Goal: Information Seeking & Learning: Check status

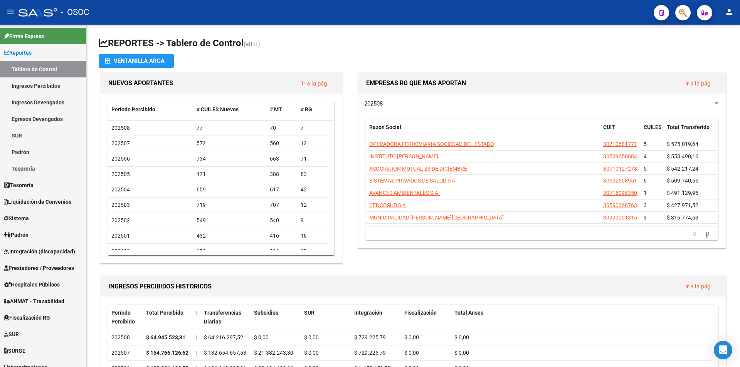
click at [687, 17] on icon "button" at bounding box center [683, 12] width 8 height 9
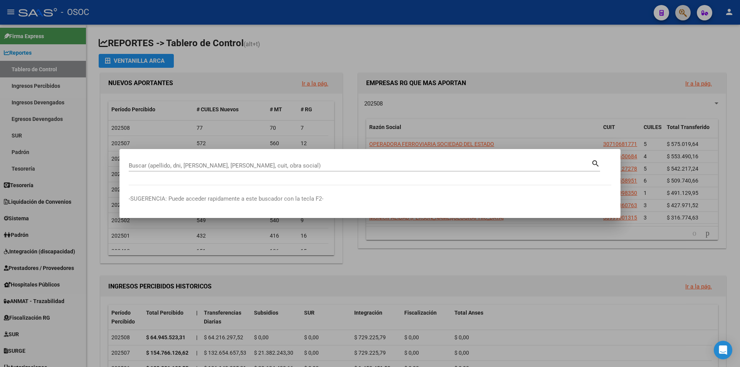
paste input "22993958"
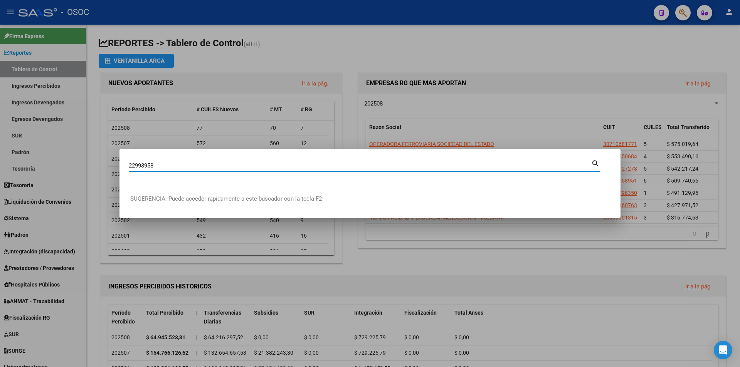
type input "22993958"
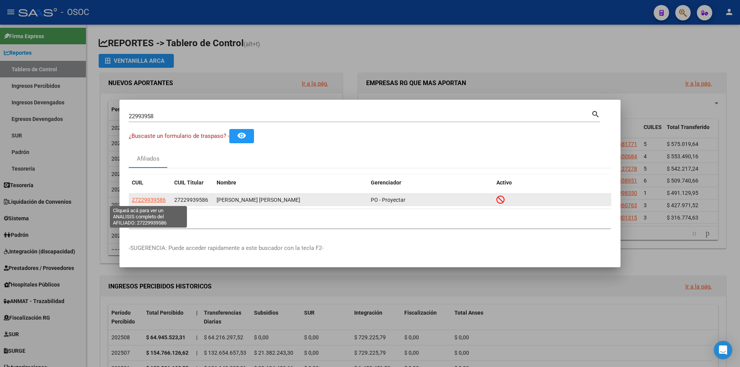
click at [141, 199] on span "27229939586" at bounding box center [149, 200] width 34 height 6
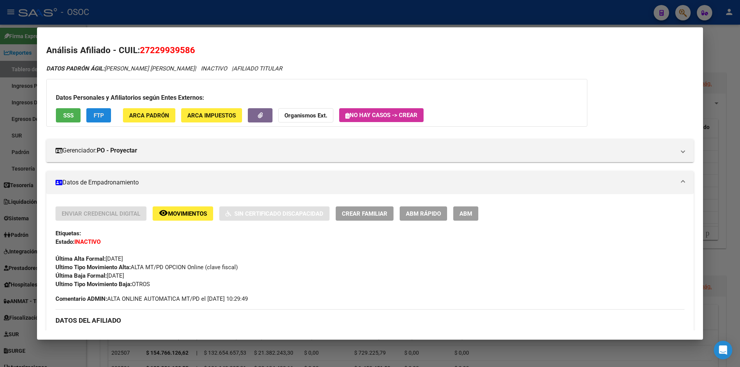
click at [97, 111] on button "FTP" at bounding box center [98, 115] width 25 height 14
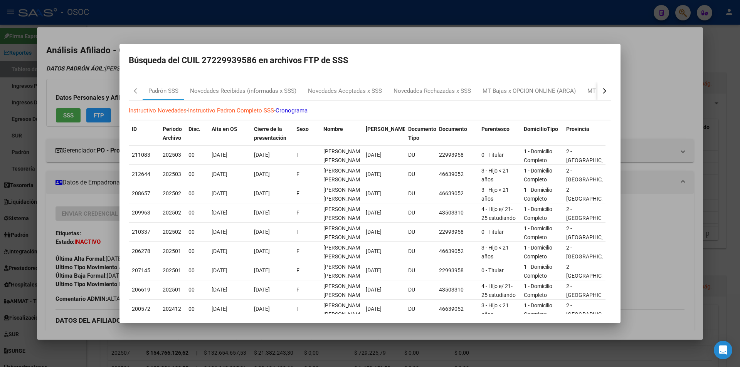
click at [227, 101] on div "Instructivo Novedades - Instructivo Padron Completo SSS - Cronograma ID Período…" at bounding box center [370, 234] width 483 height 266
click at [232, 99] on div "Novedades Recibidas (informadas x SSS)" at bounding box center [243, 91] width 118 height 19
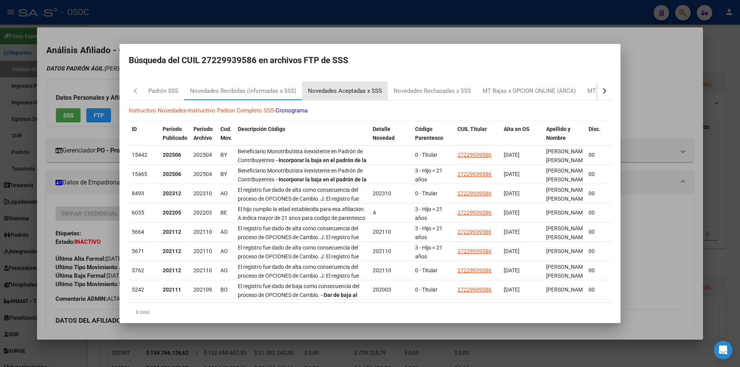
click at [313, 83] on div "Novedades Aceptadas x SSS" at bounding box center [345, 91] width 86 height 19
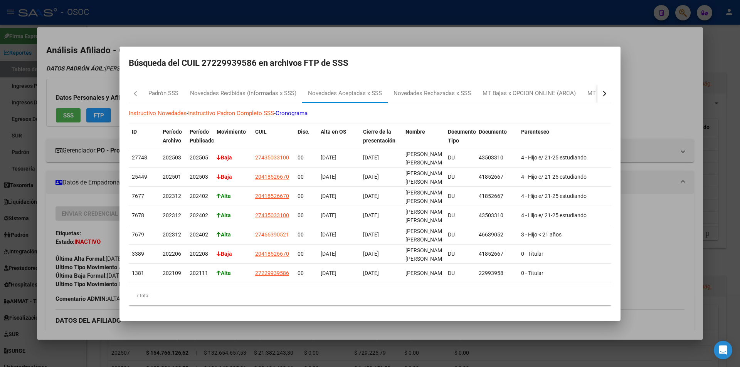
click at [662, 129] on div at bounding box center [370, 183] width 740 height 367
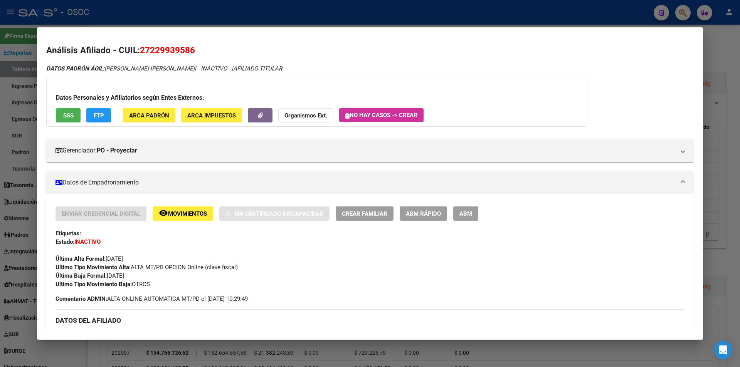
click at [96, 108] on div "Datos Personales y Afiliatorios según Entes Externos: SSS FTP ARCA Padrón ARCA …" at bounding box center [316, 103] width 541 height 48
click at [97, 109] on button "FTP" at bounding box center [98, 115] width 25 height 14
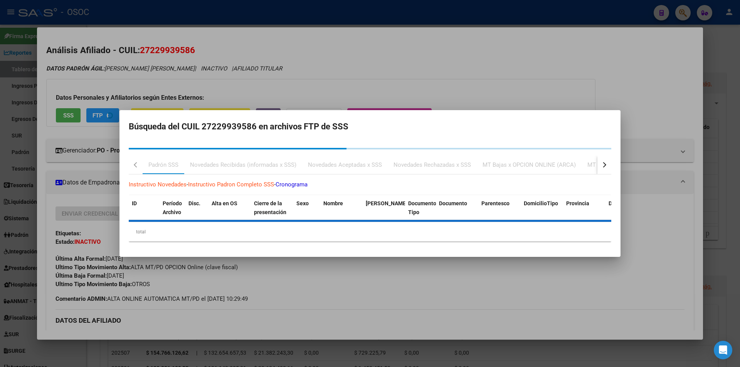
click at [108, 232] on div at bounding box center [370, 183] width 740 height 367
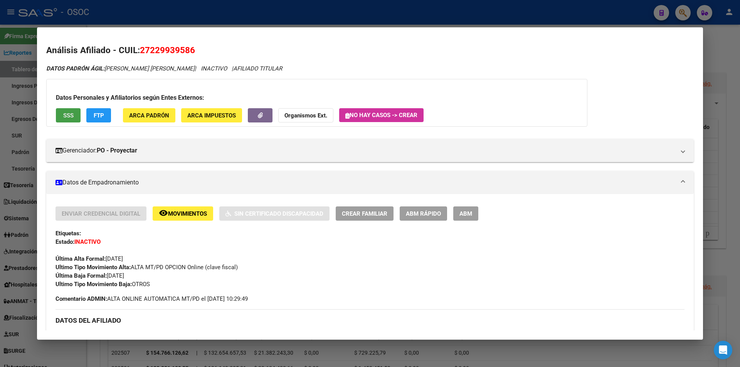
click at [62, 117] on button "SSS" at bounding box center [68, 115] width 25 height 14
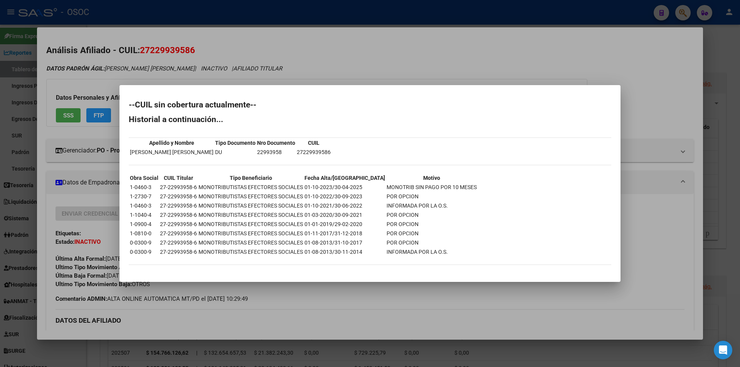
click at [242, 309] on div at bounding box center [370, 183] width 740 height 367
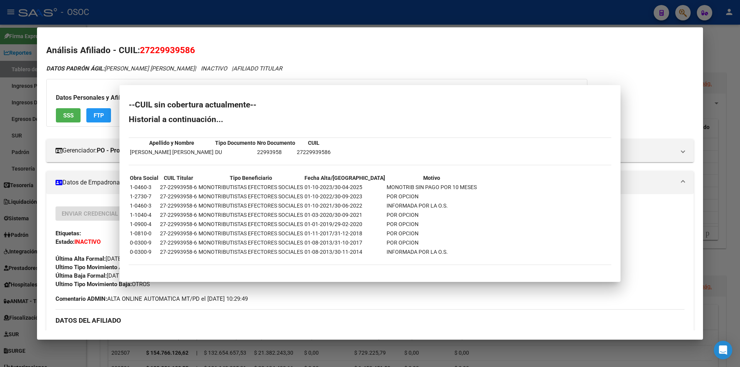
click at [253, 318] on h3 "DATOS DEL AFILIADO" at bounding box center [370, 321] width 629 height 8
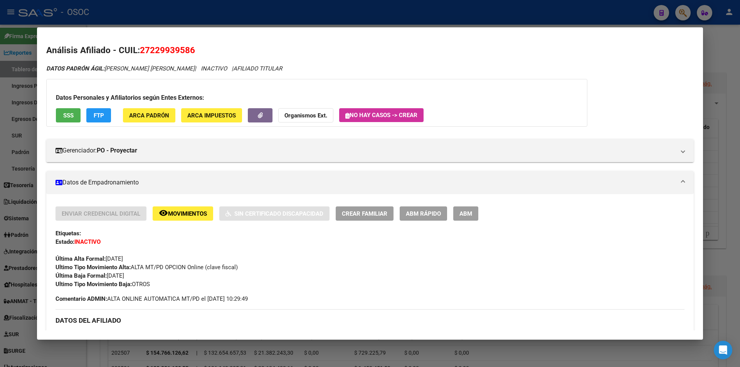
click at [274, 354] on div at bounding box center [370, 183] width 740 height 367
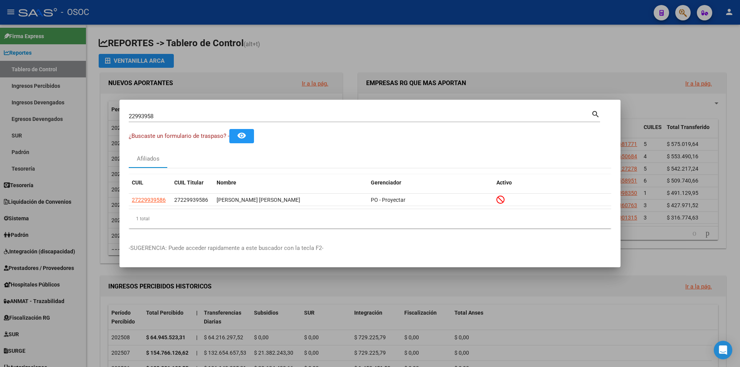
click at [274, 354] on div at bounding box center [370, 183] width 740 height 367
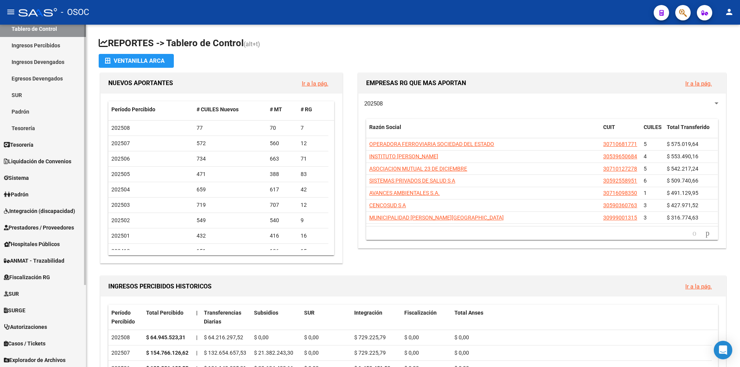
scroll to position [108, 0]
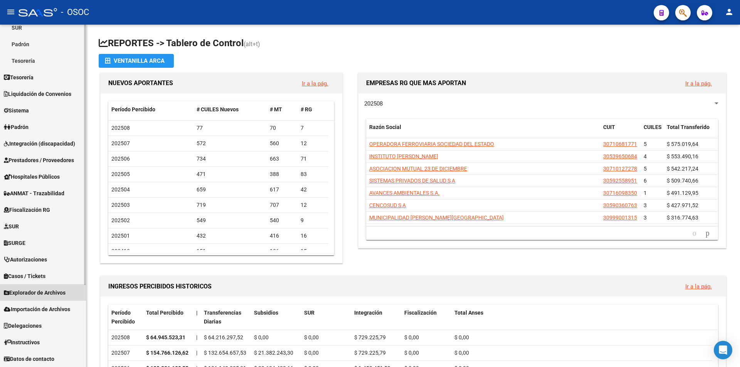
click at [62, 296] on span "Explorador de Archivos" at bounding box center [35, 293] width 62 height 8
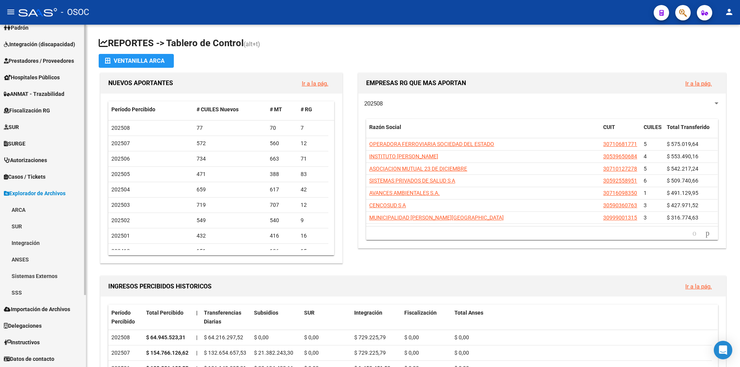
click at [45, 291] on link "SSS" at bounding box center [43, 293] width 86 height 17
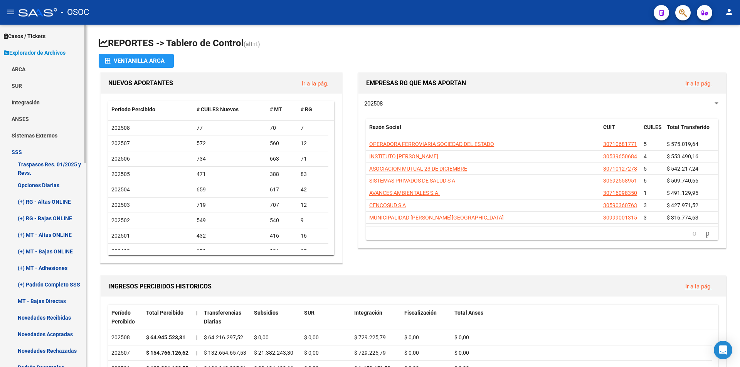
scroll to position [246, 0]
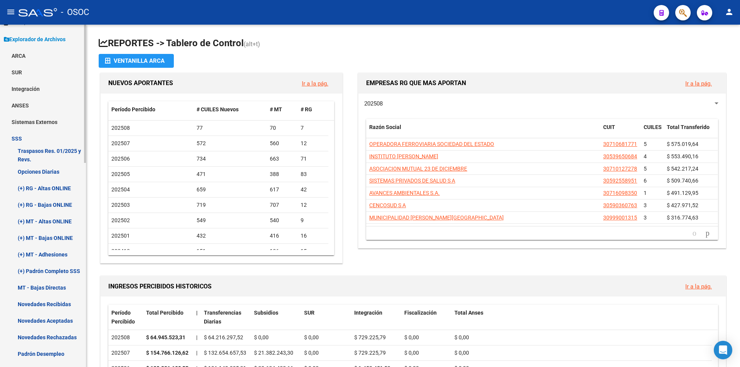
click at [65, 79] on link "SUR" at bounding box center [43, 72] width 86 height 17
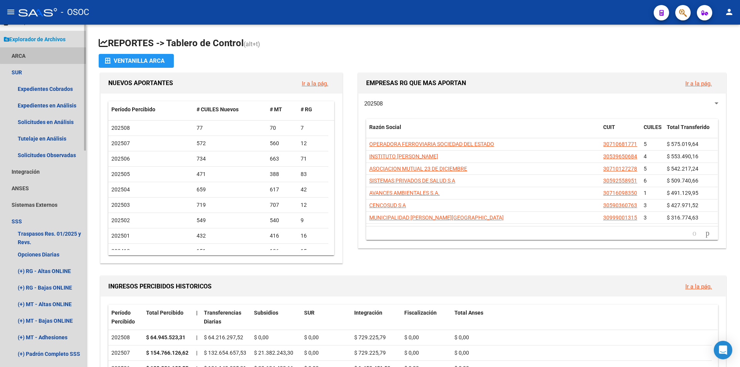
click at [67, 49] on link "ARCA" at bounding box center [43, 55] width 86 height 17
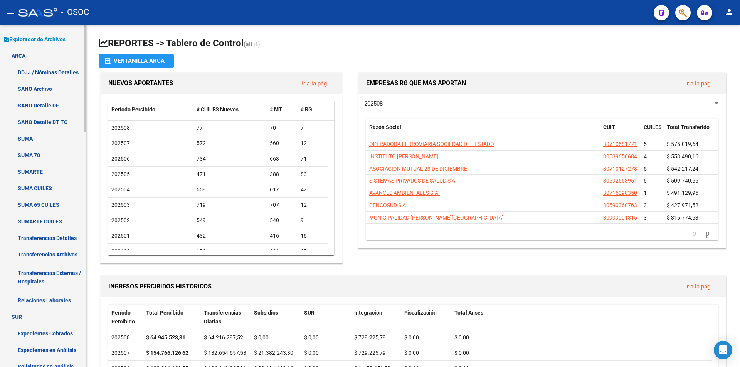
scroll to position [361, 0]
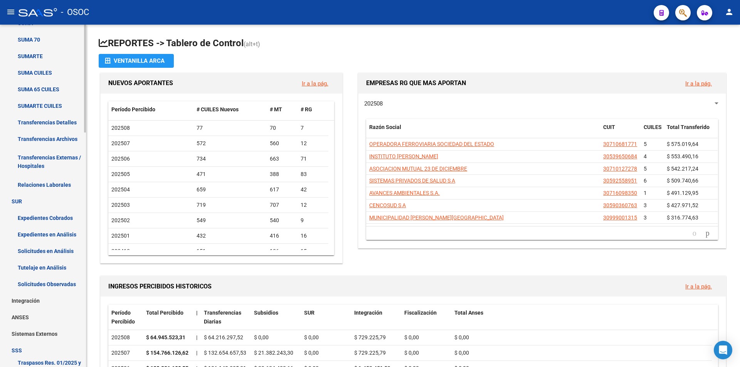
click at [42, 120] on link "Transferencias Detalles" at bounding box center [43, 122] width 86 height 17
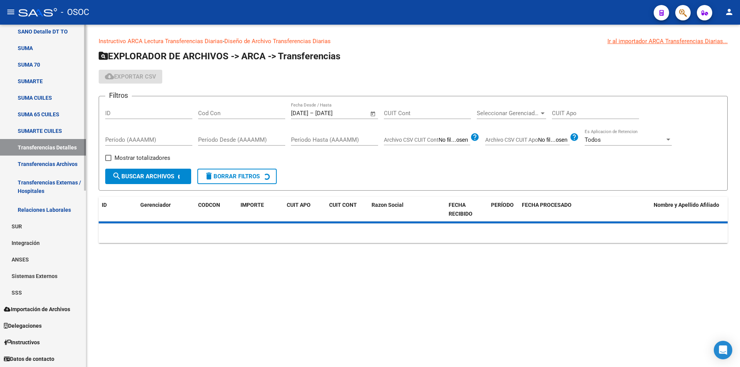
click at [47, 110] on link "SUMA 65 CUILES" at bounding box center [43, 114] width 86 height 17
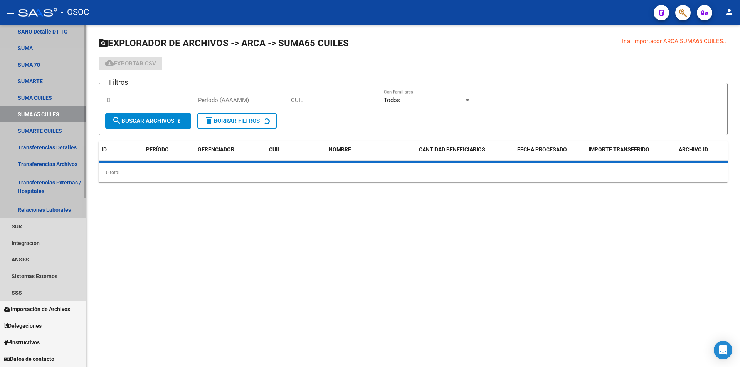
scroll to position [336, 0]
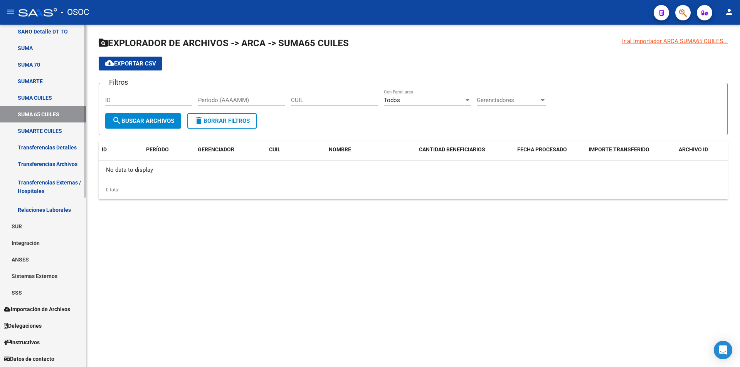
click at [57, 162] on link "Transferencias Archivos" at bounding box center [43, 164] width 86 height 17
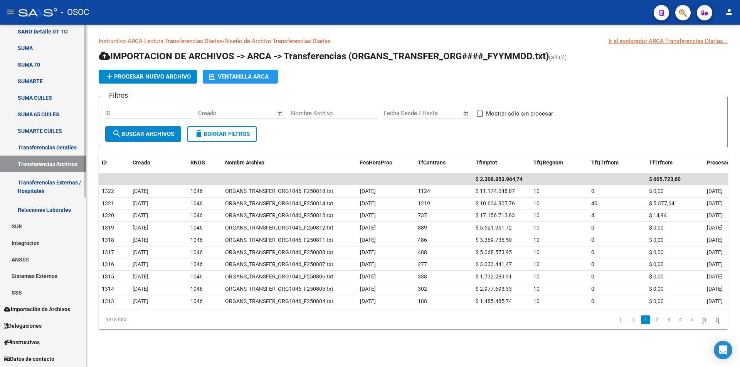
click at [58, 153] on link "Transferencias Detalles" at bounding box center [43, 147] width 86 height 17
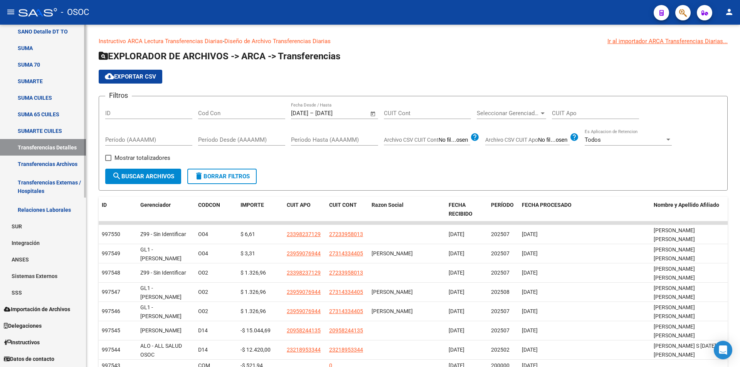
click at [56, 161] on link "Transferencias Archivos" at bounding box center [43, 164] width 86 height 17
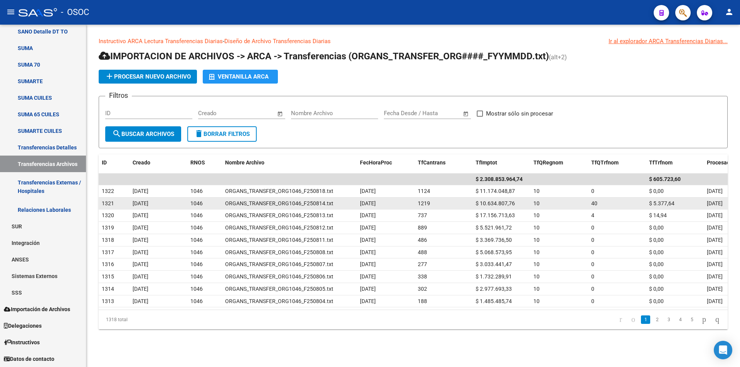
click at [492, 199] on datatable-body-cell "$ 10.634.807,76" at bounding box center [502, 204] width 58 height 12
click at [495, 201] on span "$ 10.634.807,76" at bounding box center [495, 203] width 39 height 6
copy span "10.634.807,76"
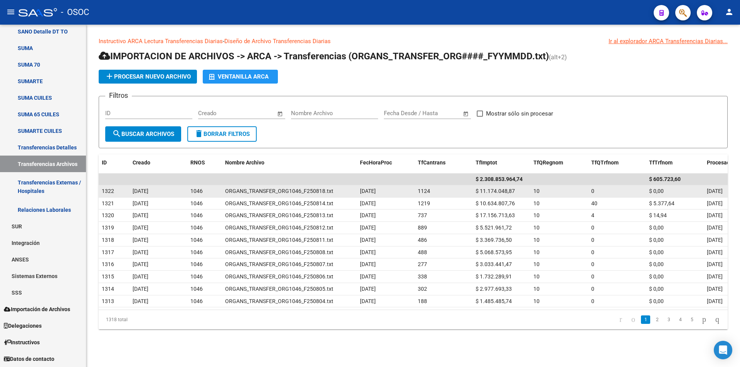
click at [506, 195] on div "$ 11.174.048,87" at bounding box center [502, 191] width 52 height 9
copy span "11.174.048,87"
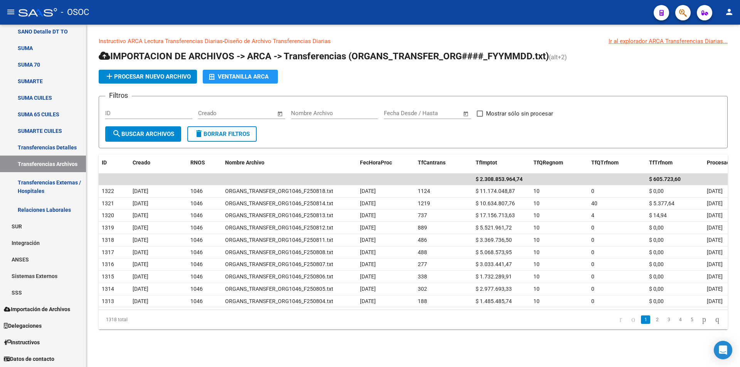
click at [552, 140] on form "Filtros ID Start date – End date Creado Nombre Archivo Start date – End date Fe…" at bounding box center [413, 122] width 629 height 52
click at [386, 110] on input "text" at bounding box center [396, 113] width 25 height 7
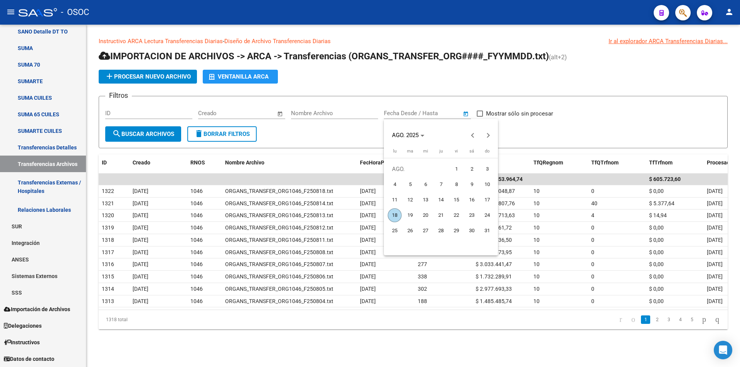
click at [456, 173] on span "1" at bounding box center [457, 169] width 14 height 14
type input "[DATE]"
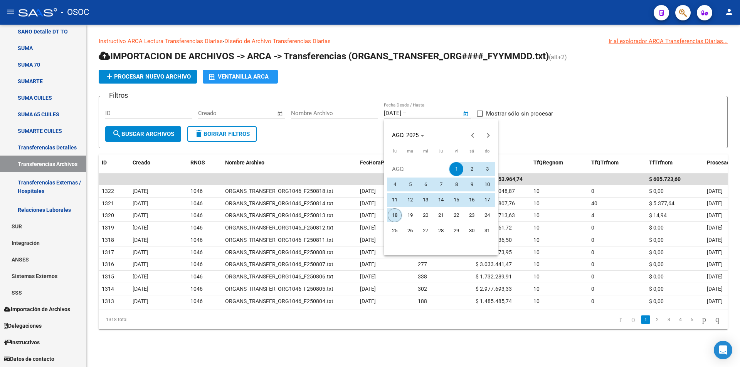
click at [396, 218] on span "18" at bounding box center [395, 216] width 14 height 14
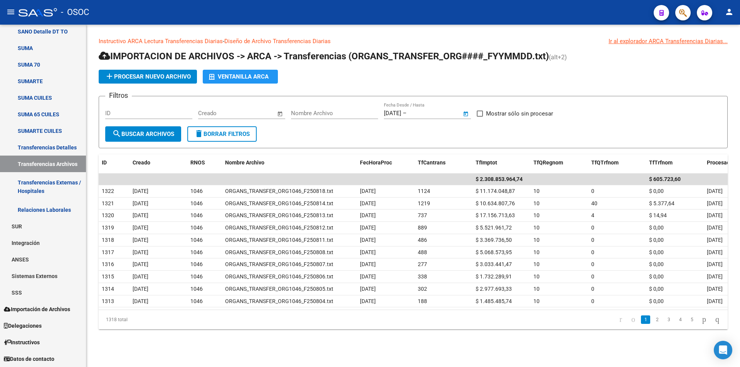
type input "[DATE]"
click at [154, 125] on div "ID" at bounding box center [148, 115] width 87 height 24
click at [154, 131] on span "search Buscar Archivos" at bounding box center [143, 134] width 62 height 7
